Goal: Task Accomplishment & Management: Use online tool/utility

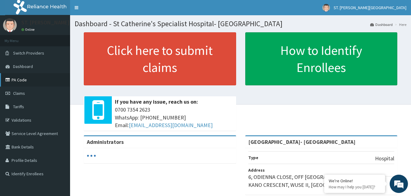
click at [32, 80] on link "PA Code" at bounding box center [35, 79] width 70 height 13
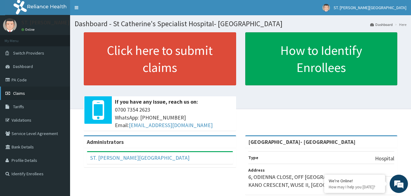
click at [21, 87] on link "Claims" at bounding box center [35, 93] width 70 height 13
click at [22, 83] on link "PA Code" at bounding box center [35, 79] width 70 height 13
click at [33, 78] on link "PA Code" at bounding box center [35, 79] width 70 height 13
click at [34, 78] on link "PA Code" at bounding box center [35, 79] width 70 height 13
